Goal: Task Accomplishment & Management: Manage account settings

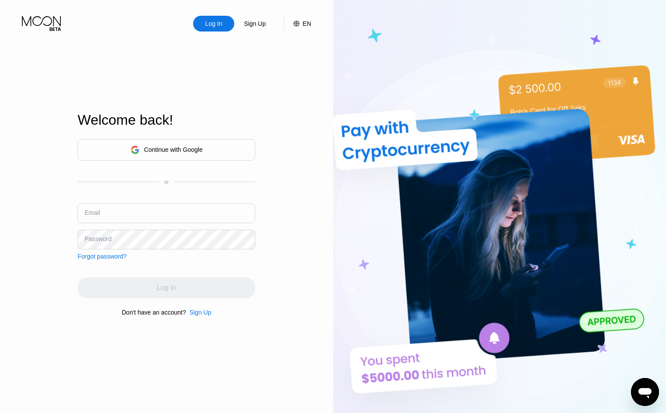
type input "[EMAIL_ADDRESS][DOMAIN_NAME]"
click at [153, 288] on div "Log In" at bounding box center [166, 288] width 178 height 21
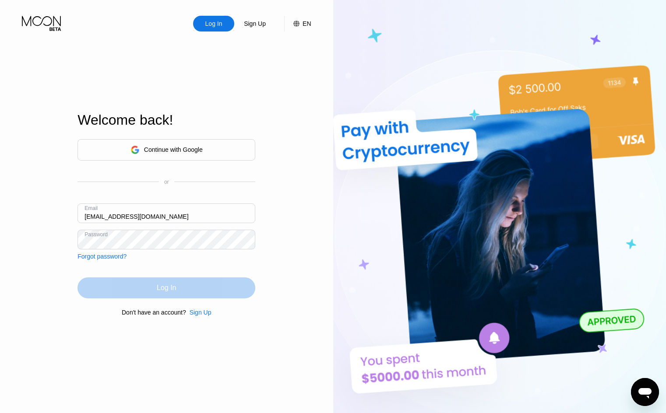
click at [153, 288] on div "Log In" at bounding box center [166, 288] width 178 height 21
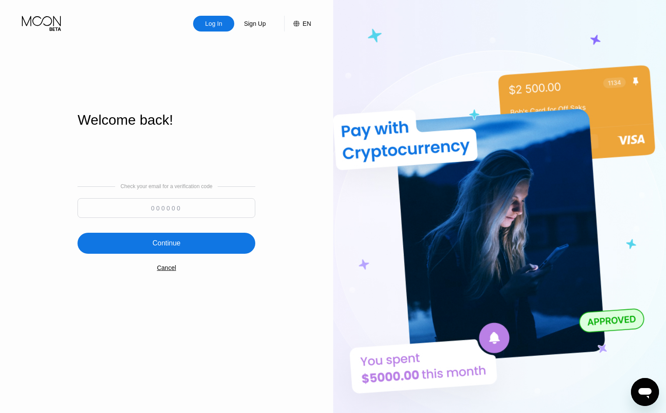
click at [153, 207] on input at bounding box center [166, 208] width 178 height 20
paste input "687012"
type input "687012"
click at [190, 238] on div "Continue" at bounding box center [166, 243] width 178 height 21
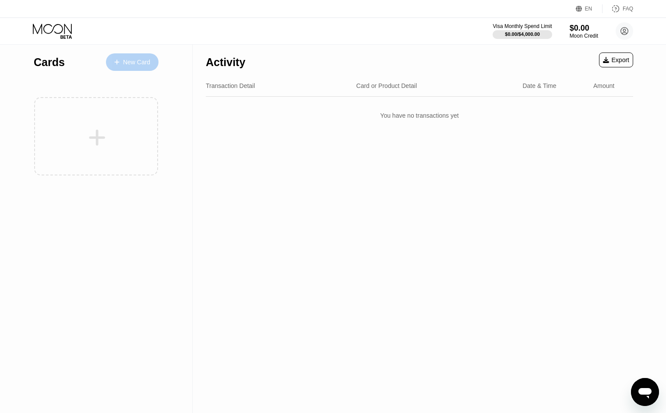
click at [134, 65] on div "New Card" at bounding box center [136, 62] width 27 height 7
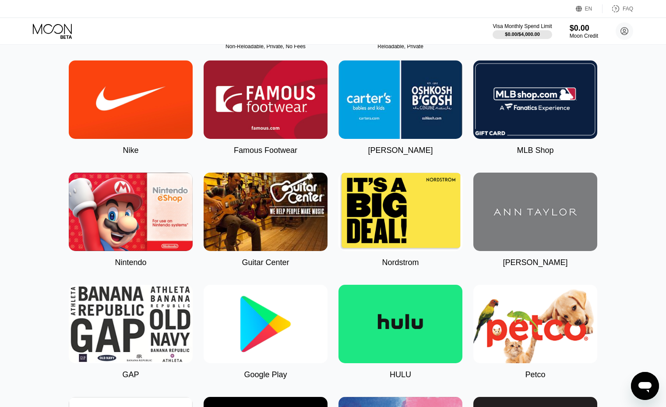
scroll to position [240, 0]
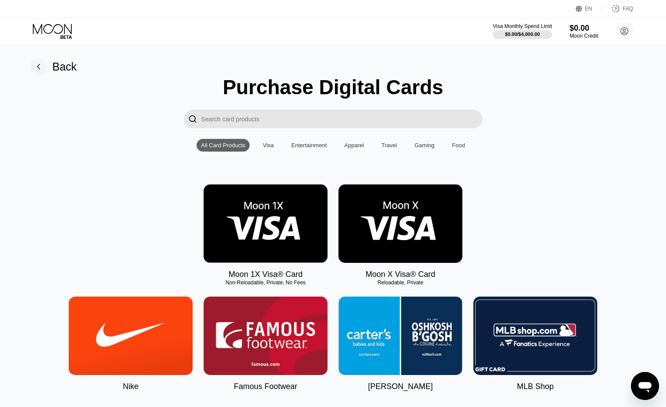
scroll to position [240, 0]
